Goal: Task Accomplishment & Management: Complete application form

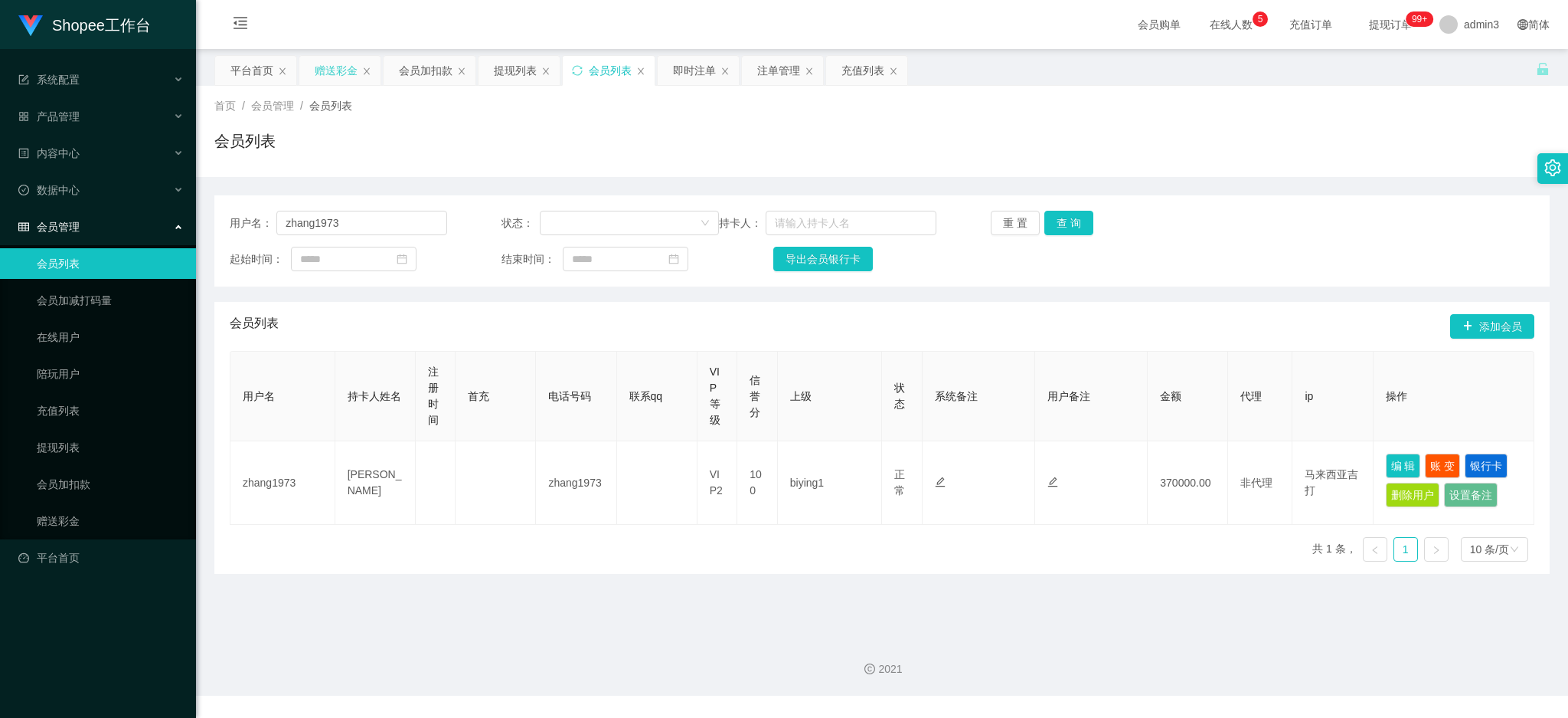
click at [326, 71] on div "赠送彩金" at bounding box center [336, 71] width 43 height 29
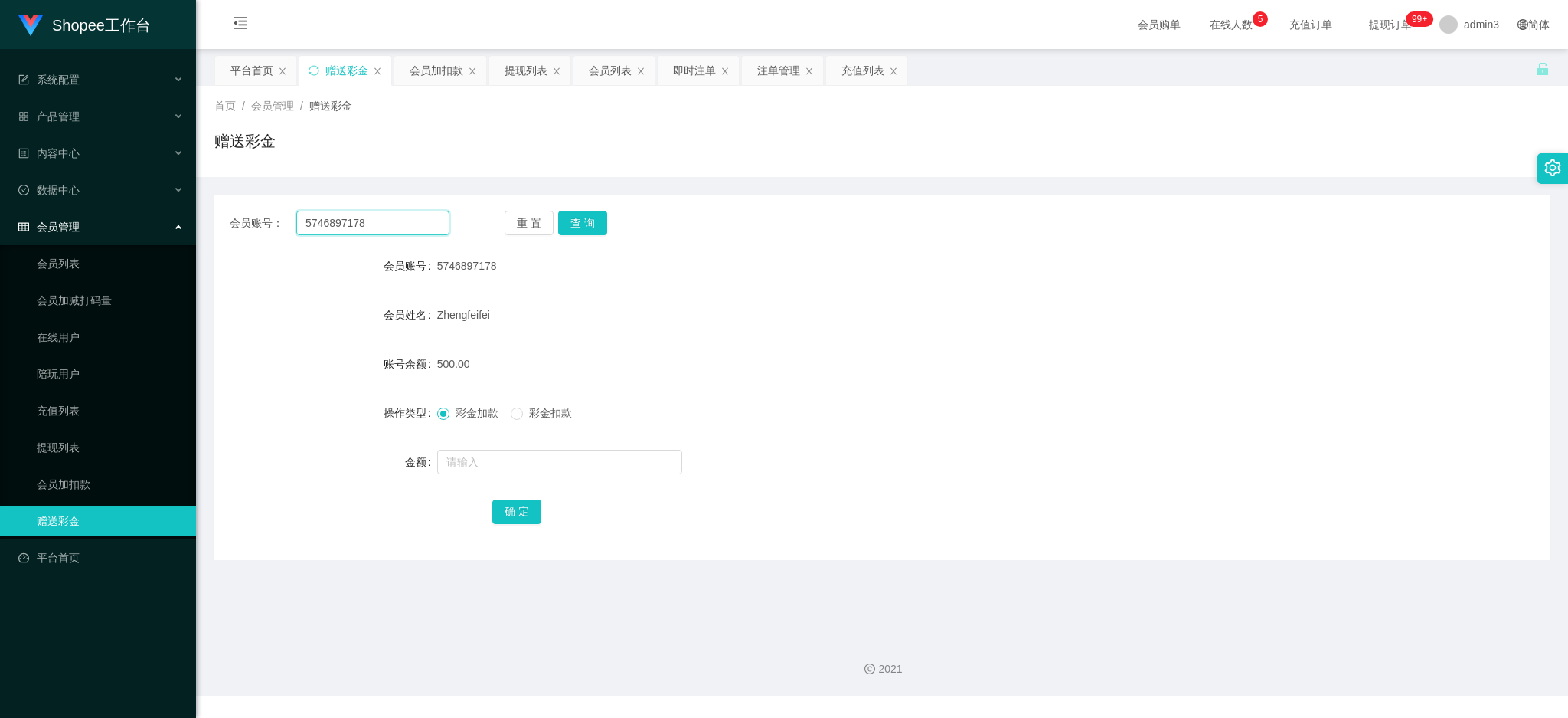
click at [306, 219] on input "5746897178" at bounding box center [373, 222] width 153 height 24
paste input "Juliet123"
type input "Juliet123"
click at [565, 227] on button "查 询" at bounding box center [583, 222] width 49 height 24
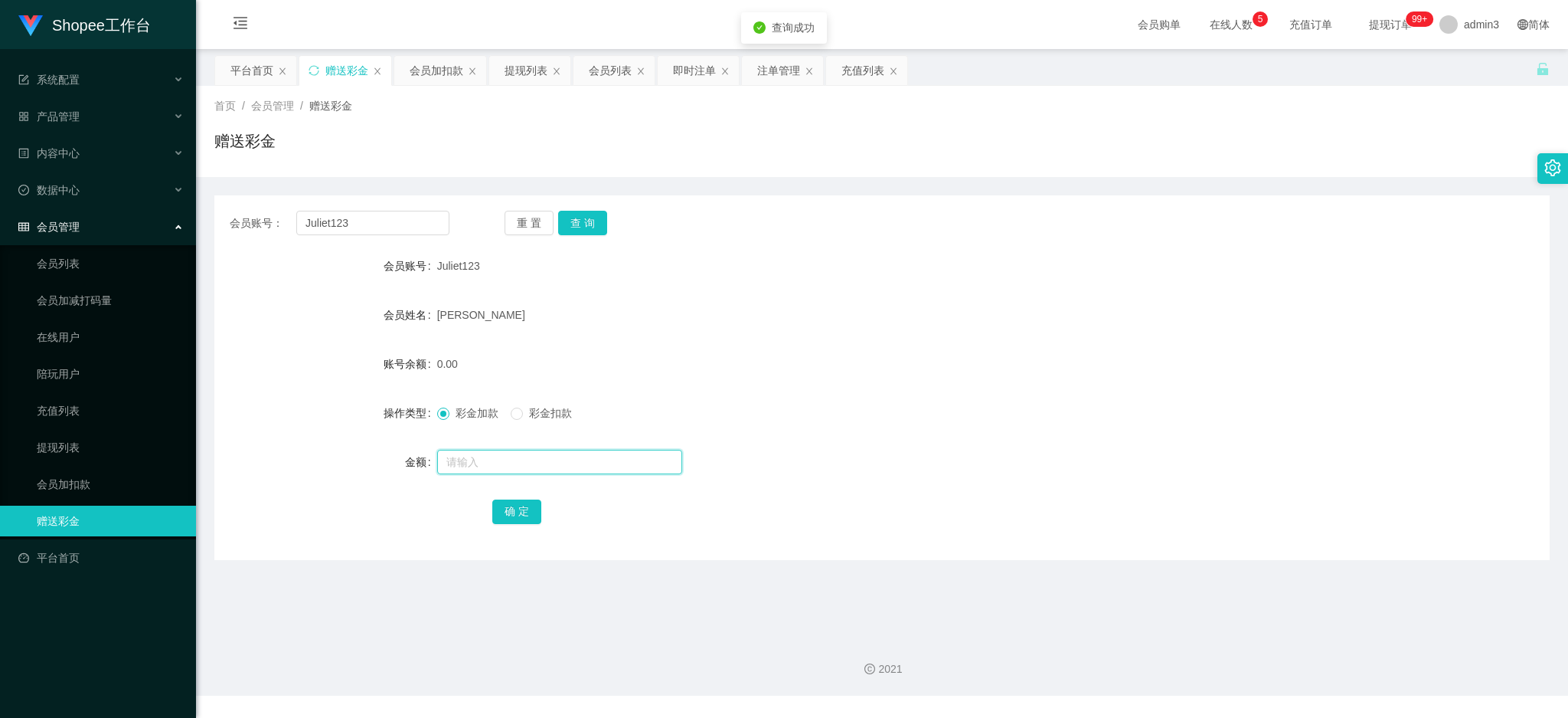
click at [487, 464] on input "text" at bounding box center [560, 461] width 245 height 24
click at [476, 458] on input "text" at bounding box center [560, 461] width 245 height 24
paste input "10000"
type input "10000"
click at [503, 507] on button "确 定" at bounding box center [517, 511] width 49 height 24
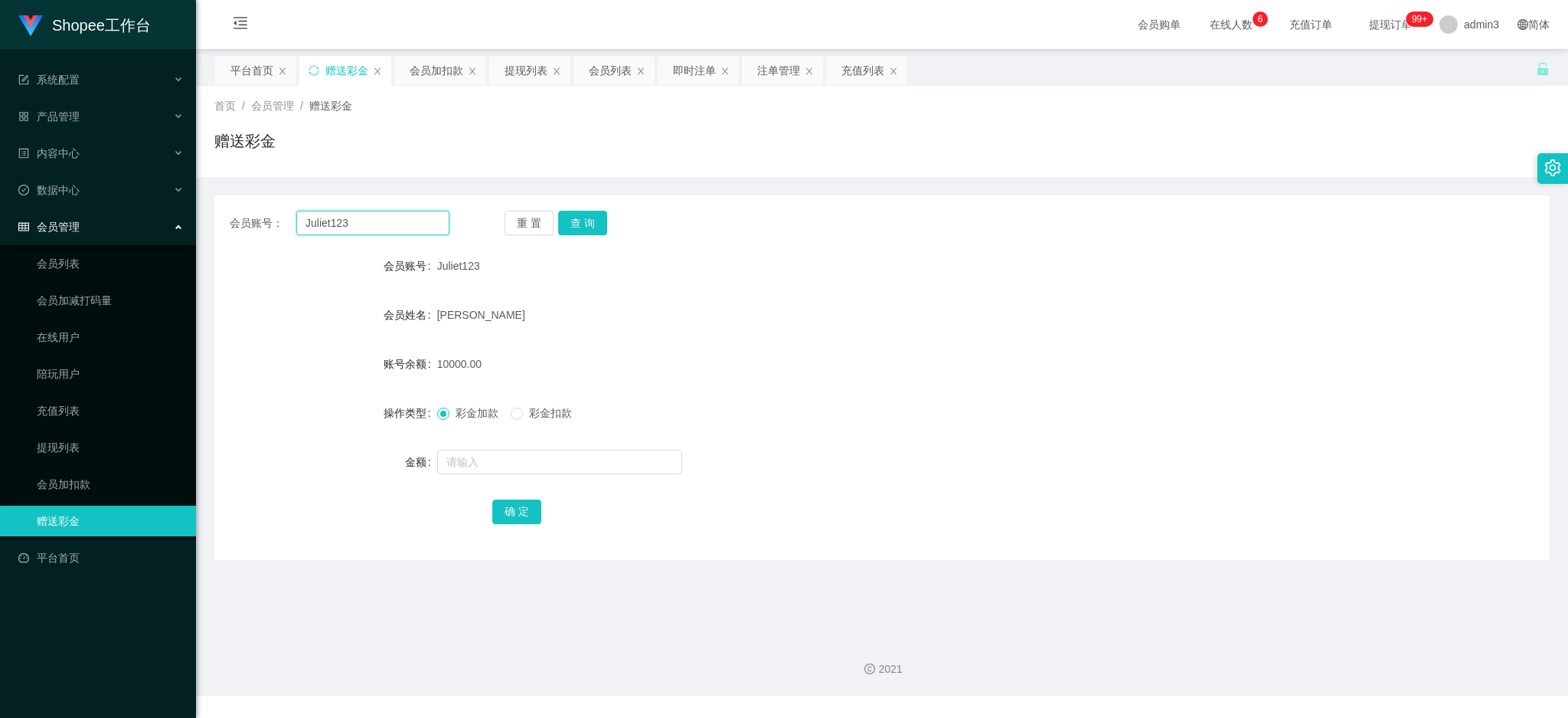
click at [399, 230] on input "Juliet123" at bounding box center [373, 222] width 153 height 24
click at [577, 231] on button "查 询" at bounding box center [583, 222] width 49 height 24
drag, startPoint x: 729, startPoint y: 299, endPoint x: 690, endPoint y: 287, distance: 40.8
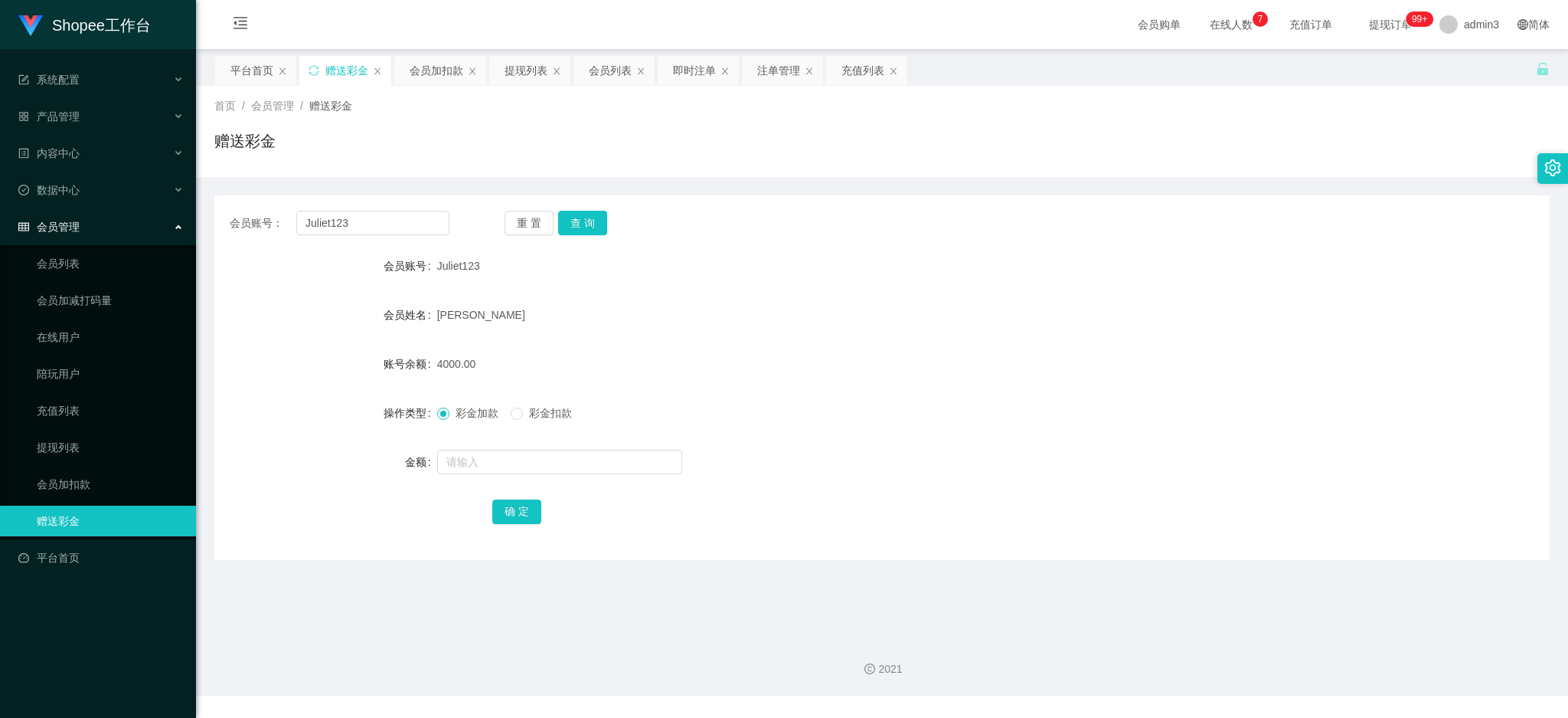
click at [729, 300] on div "[PERSON_NAME]" at bounding box center [826, 315] width 779 height 31
click at [437, 362] on span "4000.00" at bounding box center [457, 364] width 39 height 13
copy span "4000.00"
drag, startPoint x: 848, startPoint y: 485, endPoint x: 818, endPoint y: 483, distance: 30.1
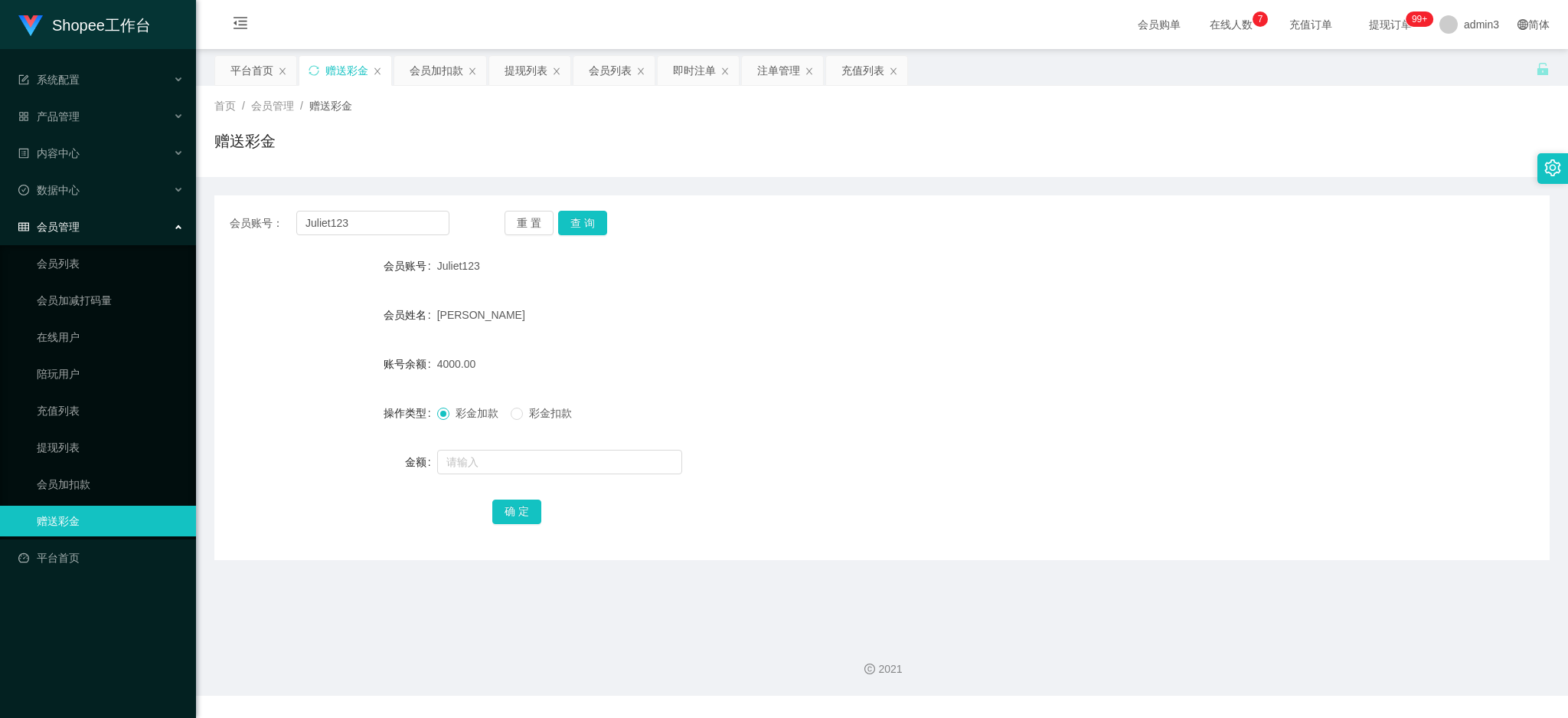
click at [848, 485] on form "会员账号 Juliet123 会员姓名 [PERSON_NAME] 账号余额 4000.00 操作类型 彩金加款 彩金扣款 金额 确 定" at bounding box center [881, 388] width 1335 height 276
click at [485, 464] on input "text" at bounding box center [560, 461] width 245 height 24
type input "12000"
click at [507, 502] on button "确 定" at bounding box center [517, 511] width 49 height 24
click at [347, 215] on input "Juliet123" at bounding box center [373, 222] width 153 height 24
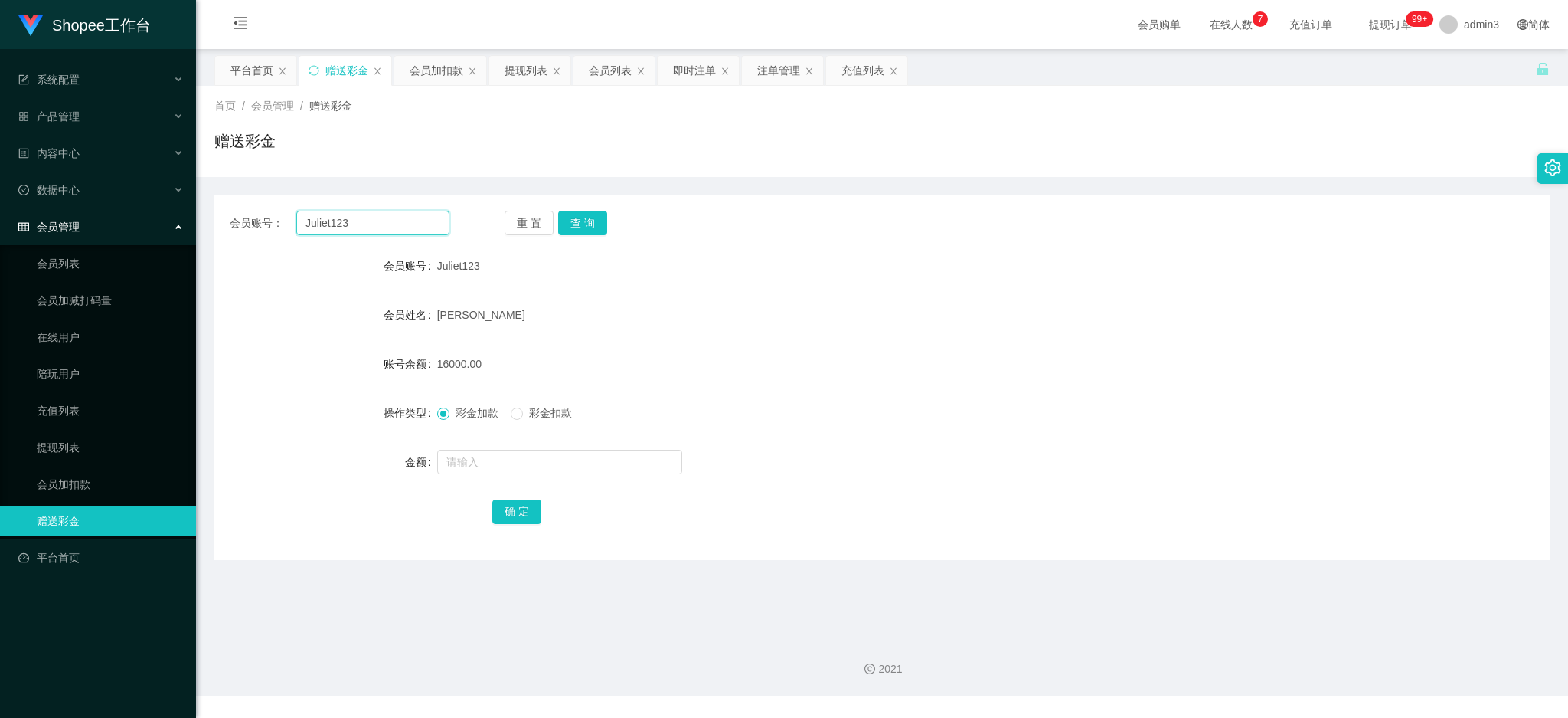
click at [347, 215] on input "Juliet123" at bounding box center [373, 222] width 153 height 24
paste input "AndyLim"
type input "AndyLim"
click at [567, 220] on button "查 询" at bounding box center [583, 222] width 49 height 24
click at [513, 464] on input "1" at bounding box center [560, 461] width 245 height 24
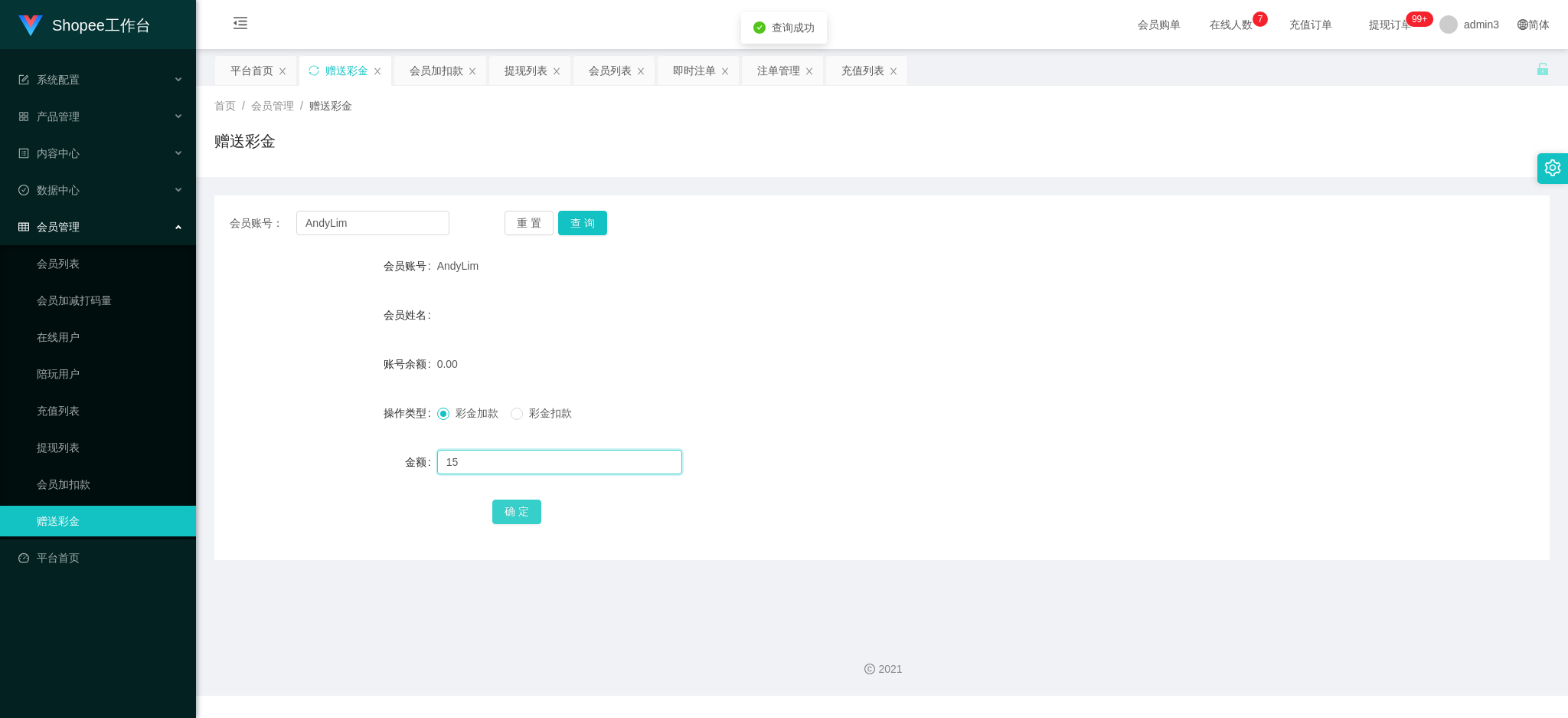
type input "15"
click at [511, 500] on button "确 定" at bounding box center [517, 511] width 49 height 24
